Goal: Communication & Community: Answer question/provide support

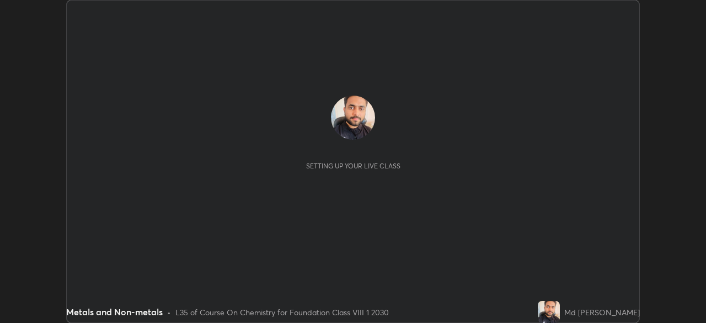
scroll to position [323, 706]
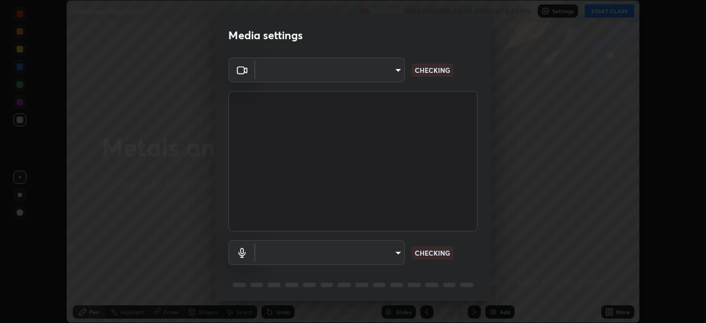
type input "f214d892c1ea21fc9911be358f21603cf7c671268a3f3fdd0c8c81d5790bf436"
click at [347, 254] on body "Erase all Metals and Non-metals Recording WAS SCHEDULED TO START AT 6:30 PM Set…" at bounding box center [353, 161] width 706 height 323
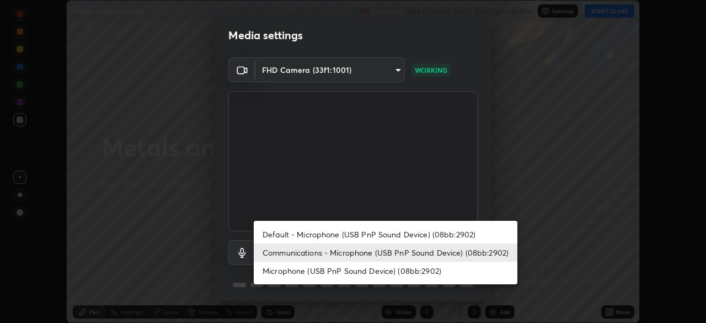
click at [331, 232] on li "Default - Microphone (USB PnP Sound Device) (08bb:2902)" at bounding box center [386, 234] width 264 height 18
type input "default"
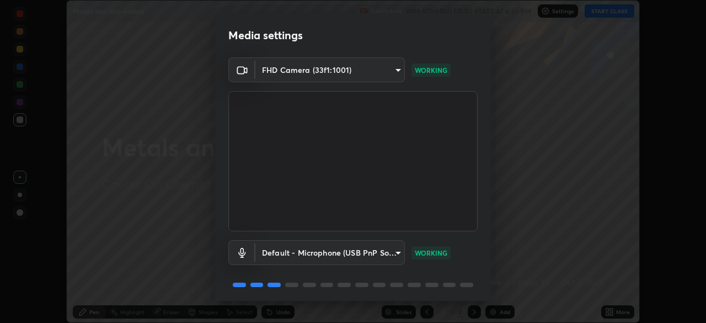
scroll to position [39, 0]
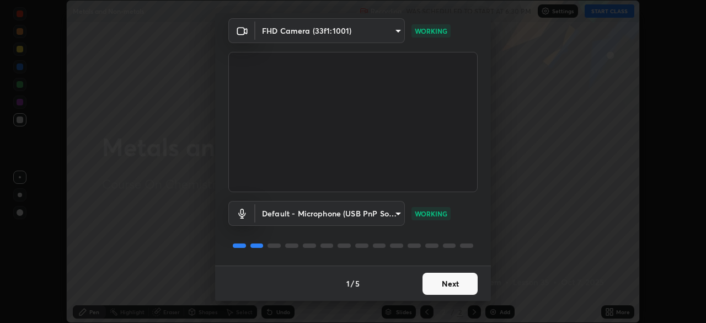
click at [430, 280] on button "Next" at bounding box center [450, 284] width 55 height 22
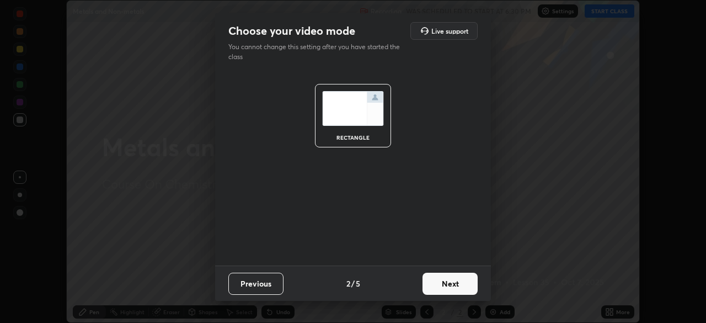
scroll to position [0, 0]
click at [445, 284] on button "Next" at bounding box center [450, 284] width 55 height 22
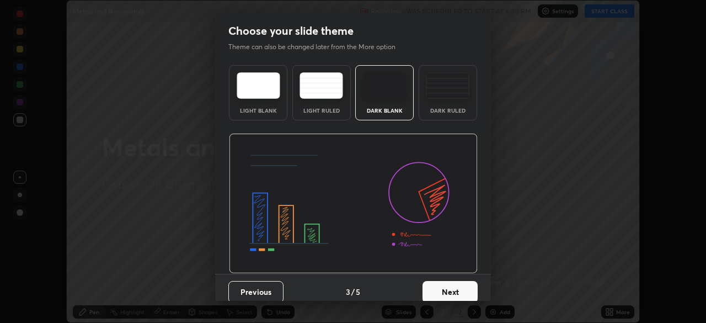
click at [451, 286] on button "Next" at bounding box center [450, 292] width 55 height 22
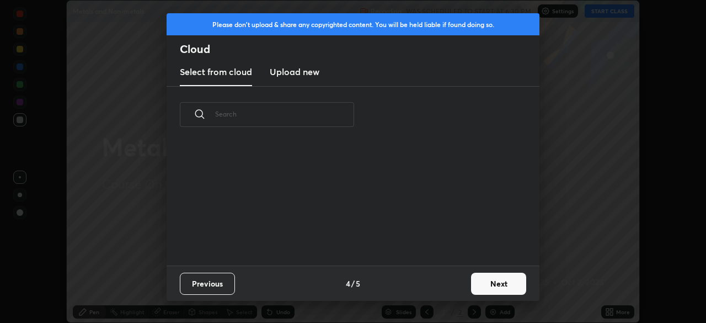
scroll to position [123, 354]
click at [477, 286] on button "Next" at bounding box center [498, 284] width 55 height 22
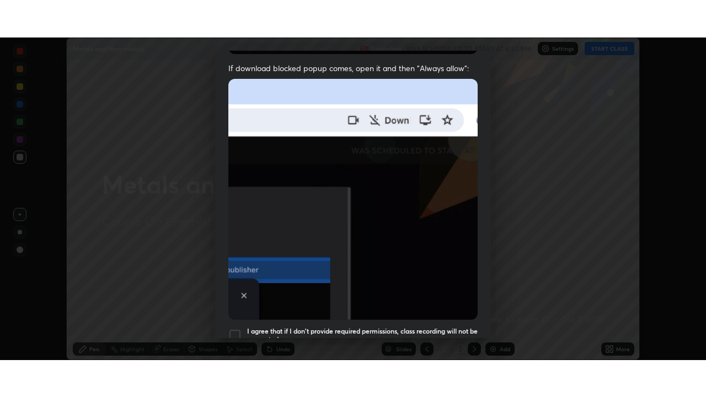
scroll to position [264, 0]
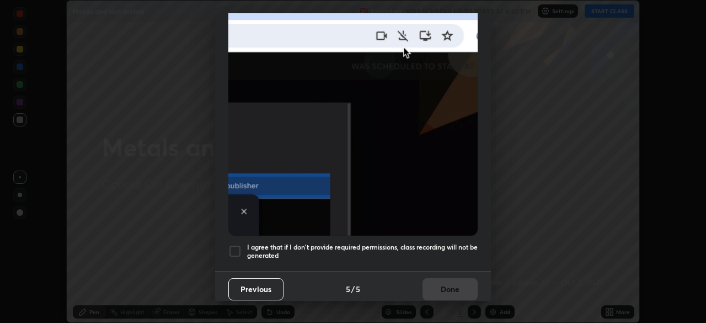
click at [233, 246] on div at bounding box center [234, 250] width 13 height 13
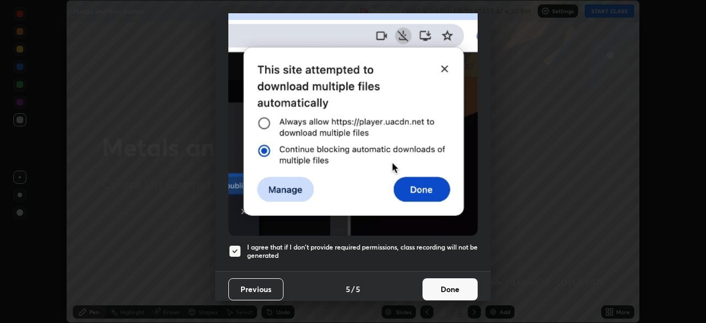
click at [434, 285] on button "Done" at bounding box center [450, 289] width 55 height 22
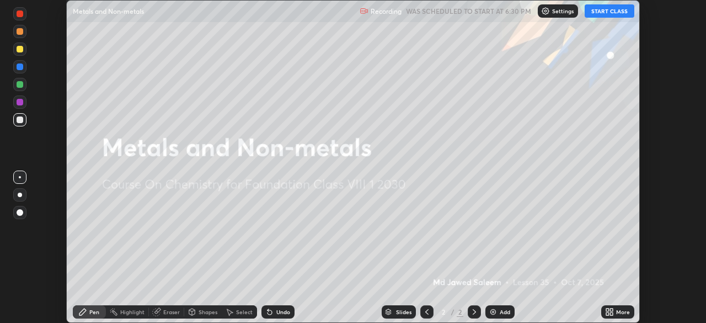
click at [605, 17] on button "START CLASS" at bounding box center [610, 10] width 50 height 13
click at [619, 316] on div "More" at bounding box center [618, 311] width 33 height 13
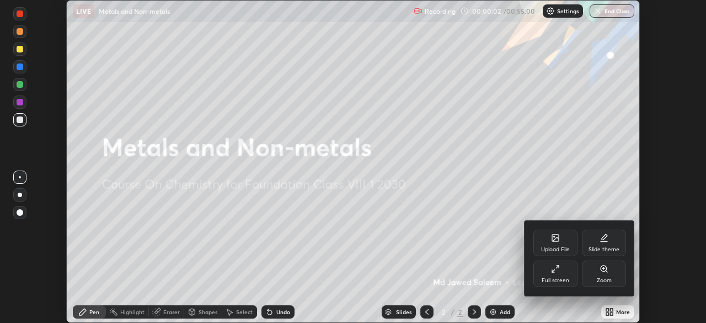
click at [582, 284] on div "Zoom" at bounding box center [604, 273] width 44 height 26
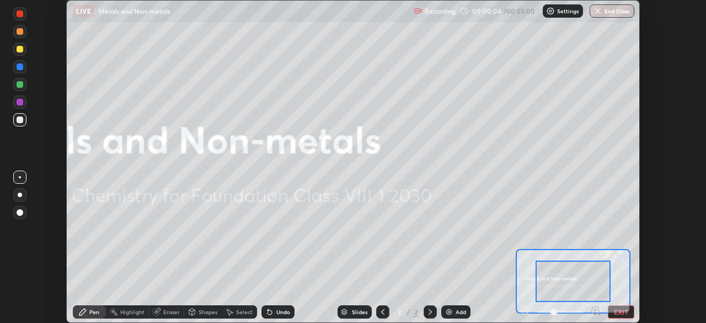
click at [517, 268] on div at bounding box center [573, 281] width 115 height 65
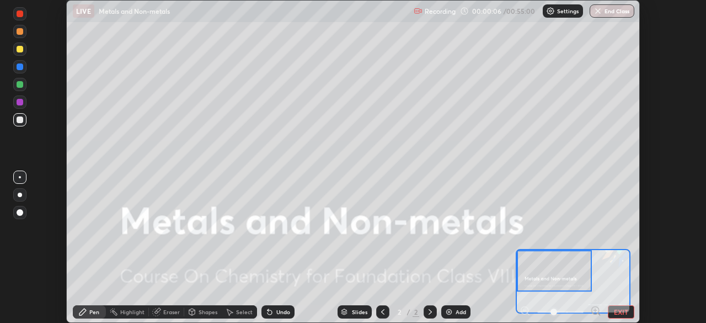
click at [612, 310] on button "EXIT" at bounding box center [621, 311] width 26 height 13
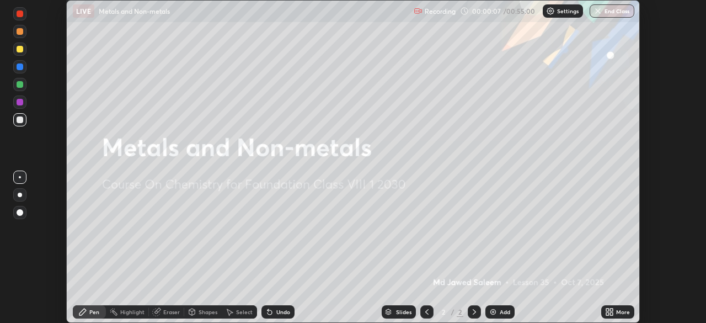
click at [500, 312] on div "Add" at bounding box center [505, 312] width 10 height 6
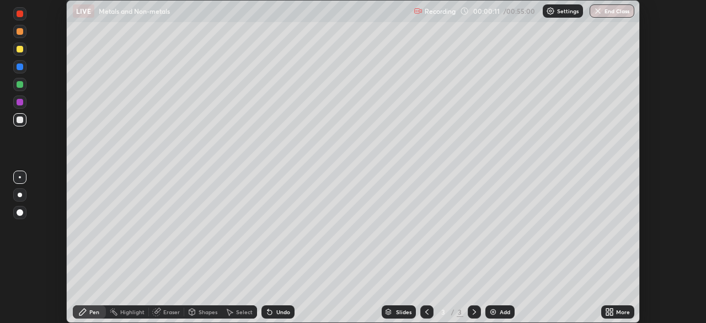
click at [602, 310] on div "More" at bounding box center [618, 311] width 33 height 13
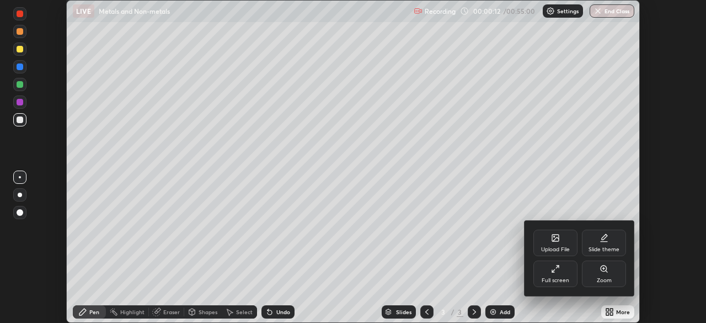
click at [557, 281] on div "Full screen" at bounding box center [556, 281] width 28 height 6
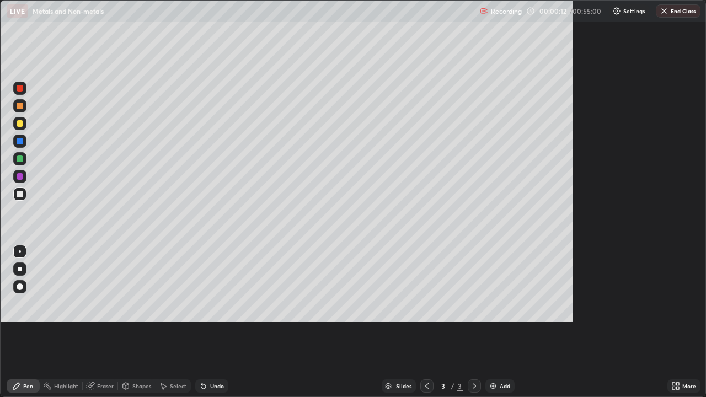
scroll to position [397, 706]
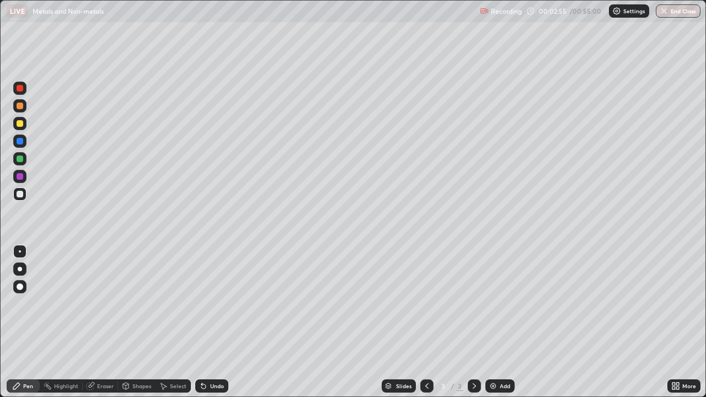
click at [22, 125] on div at bounding box center [20, 123] width 7 height 7
click at [219, 322] on div "Undo" at bounding box center [217, 387] width 14 height 6
click at [214, 322] on div "Undo" at bounding box center [217, 387] width 14 height 6
click at [496, 322] on img at bounding box center [493, 386] width 9 height 9
click at [421, 322] on div at bounding box center [427, 386] width 13 height 13
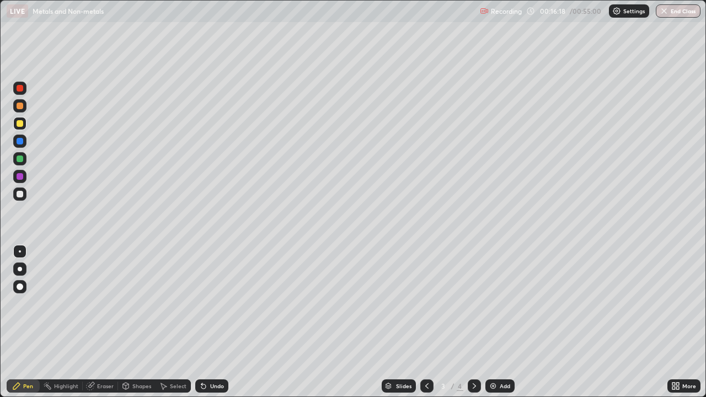
click at [498, 322] on div "Add" at bounding box center [500, 386] width 29 height 13
click at [507, 322] on div "Add" at bounding box center [505, 387] width 10 height 6
click at [20, 178] on div at bounding box center [20, 176] width 7 height 7
click at [496, 322] on img at bounding box center [493, 386] width 9 height 9
click at [690, 12] on button "End Class" at bounding box center [678, 10] width 45 height 13
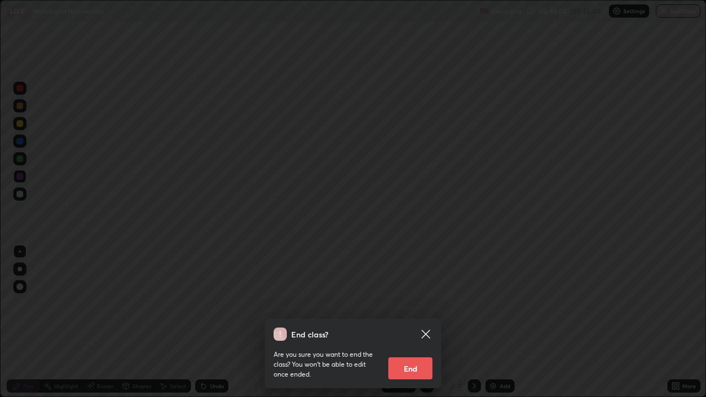
click at [413, 322] on button "End" at bounding box center [411, 369] width 44 height 22
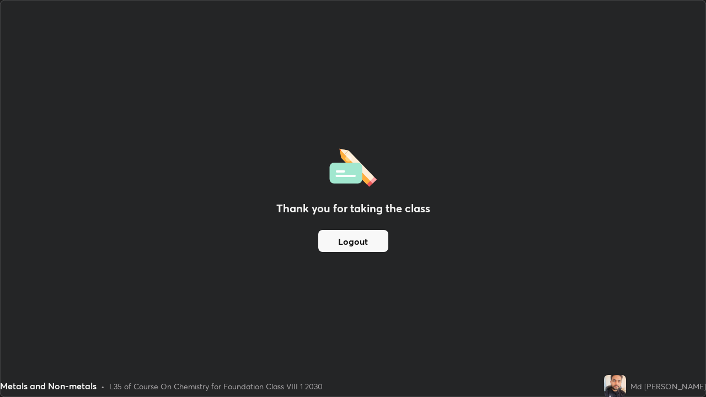
click at [366, 241] on button "Logout" at bounding box center [353, 241] width 70 height 22
